Goal: Check status: Check status

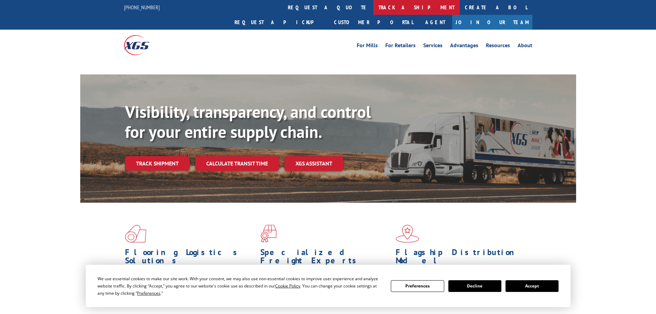
click at [373, 8] on link "track a shipment" at bounding box center [416, 7] width 86 height 15
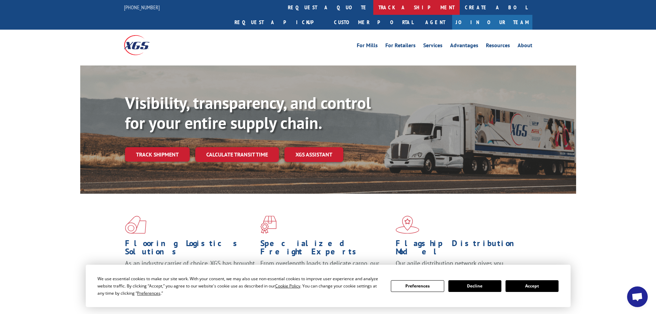
click at [373, 4] on link "track a shipment" at bounding box center [416, 7] width 86 height 15
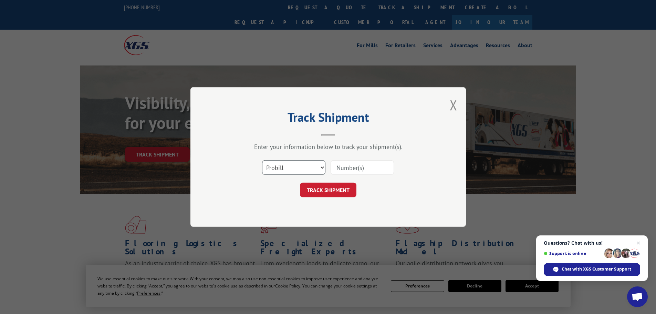
click at [291, 161] on select "Select category... Probill BOL PO" at bounding box center [293, 167] width 63 height 14
select select "po"
click at [262, 160] on select "Select category... Probill BOL PO" at bounding box center [293, 167] width 63 height 14
click at [350, 166] on input at bounding box center [361, 167] width 63 height 14
paste input "21520771"
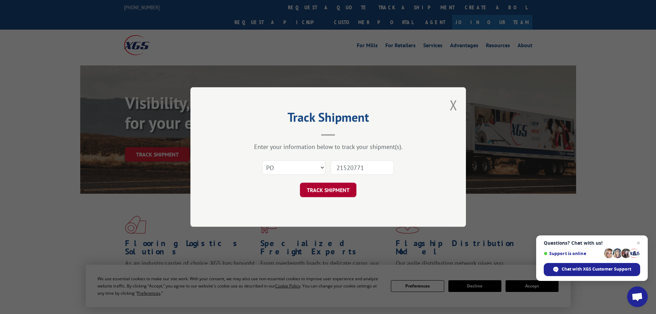
type input "21520771"
click at [334, 188] on button "TRACK SHIPMENT" at bounding box center [328, 189] width 56 height 14
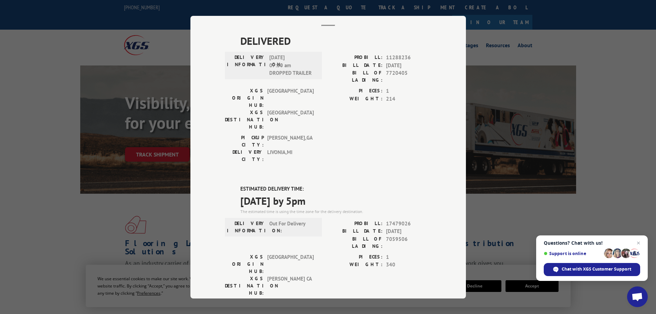
scroll to position [34, 0]
